Goal: Task Accomplishment & Management: Use online tool/utility

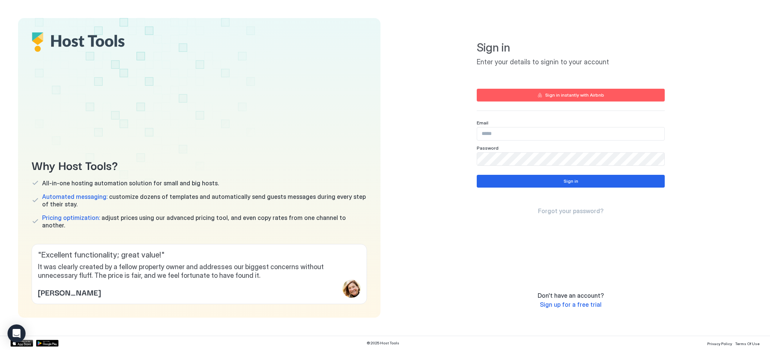
click at [549, 130] on input "Input Field" at bounding box center [570, 133] width 187 height 13
type input "**********"
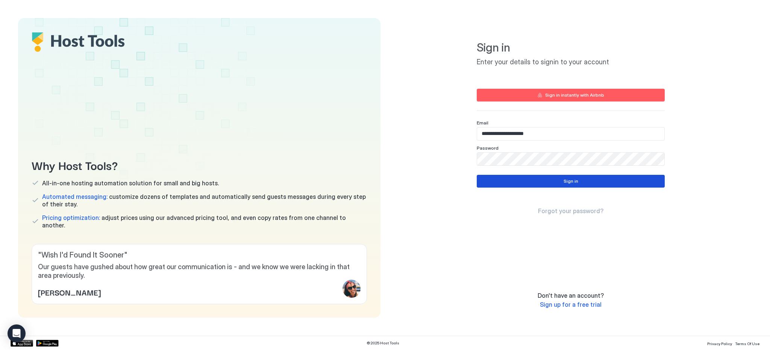
click at [525, 179] on button "Sign in" at bounding box center [570, 181] width 188 height 13
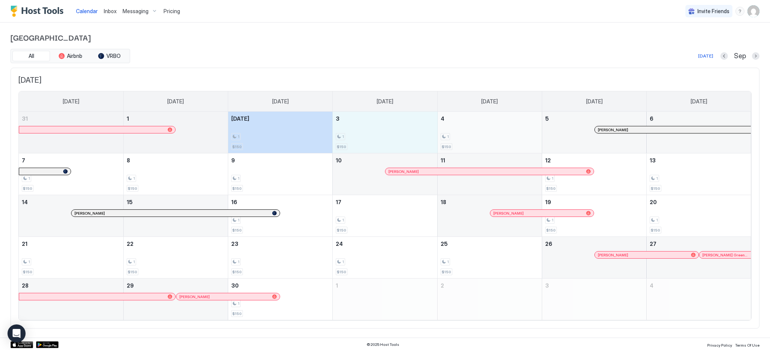
drag, startPoint x: 295, startPoint y: 130, endPoint x: 498, endPoint y: 142, distance: 204.0
click at [498, 142] on tr "31 1 [DATE] 1 $150 3 1 $150 4 1 $150 5 [PERSON_NAME] 6" at bounding box center [385, 133] width 732 height 42
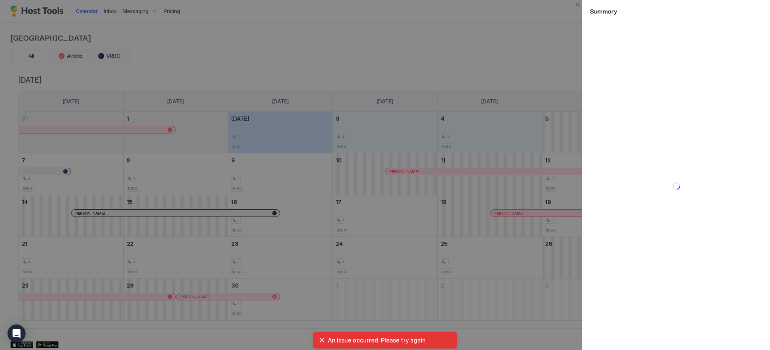
click at [334, 76] on div at bounding box center [385, 175] width 770 height 350
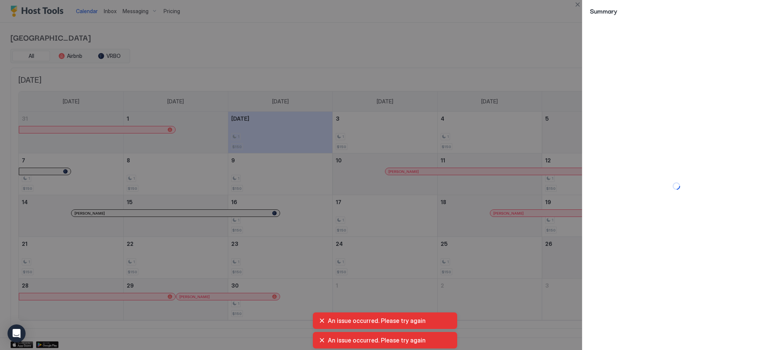
click at [541, 42] on div at bounding box center [385, 175] width 770 height 350
click at [321, 324] on div "An issue occurred. Please try again" at bounding box center [385, 321] width 132 height 8
click at [321, 322] on div "An issue occurred. Please try again" at bounding box center [385, 321] width 132 height 8
click at [322, 339] on div "An issue occurred. Please try again" at bounding box center [385, 340] width 132 height 8
drag, startPoint x: 492, startPoint y: 69, endPoint x: 505, endPoint y: 63, distance: 14.7
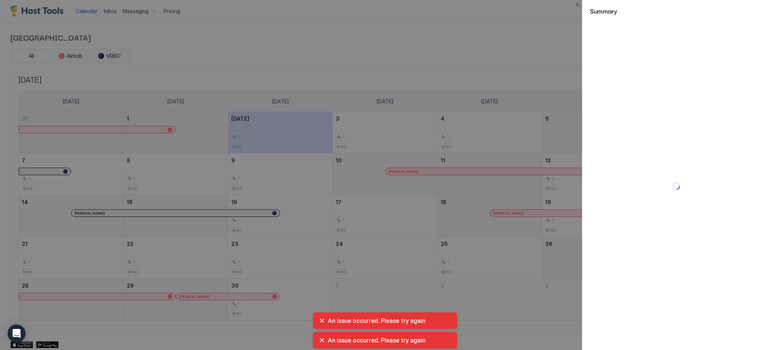
click at [492, 69] on div at bounding box center [385, 175] width 770 height 350
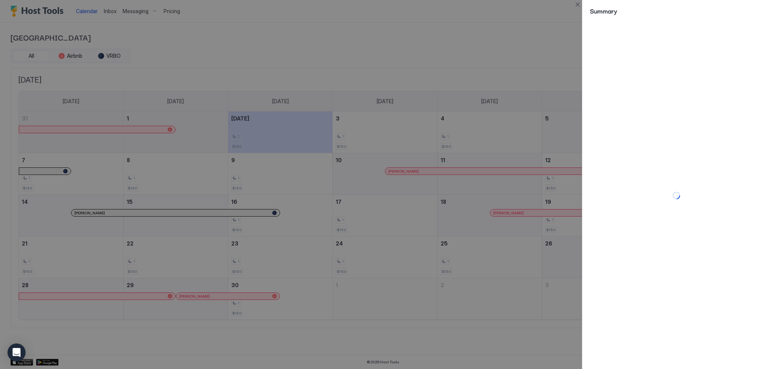
drag, startPoint x: 215, startPoint y: 128, endPoint x: 470, endPoint y: 126, distance: 254.8
click at [470, 126] on div at bounding box center [385, 184] width 770 height 369
click at [398, 62] on div at bounding box center [385, 184] width 770 height 369
